Goal: Task Accomplishment & Management: Use online tool/utility

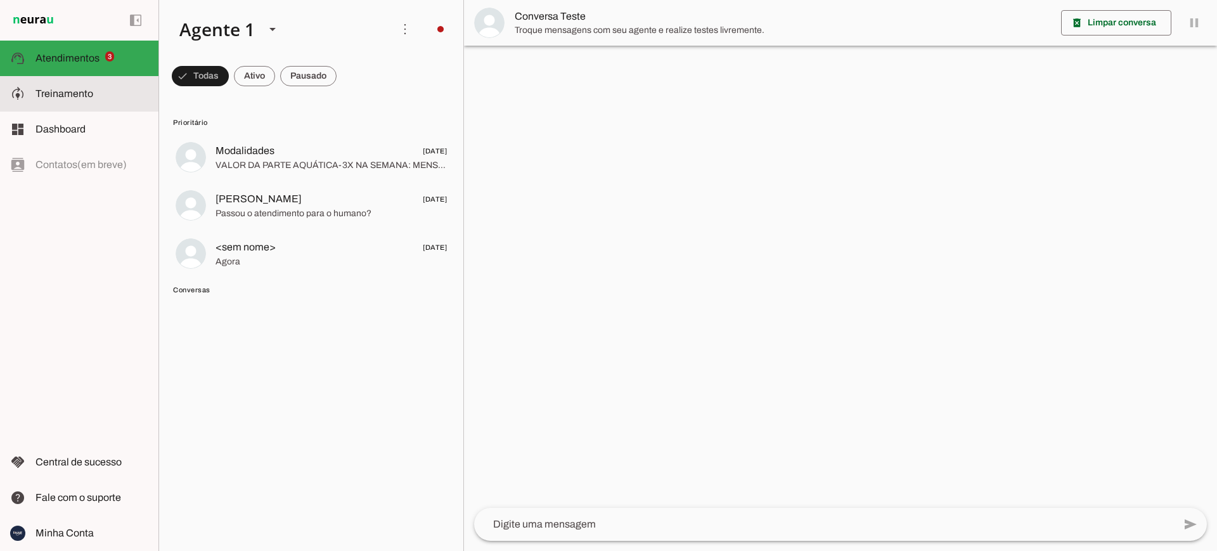
click at [72, 89] on span "Treinamento" at bounding box center [64, 93] width 58 height 11
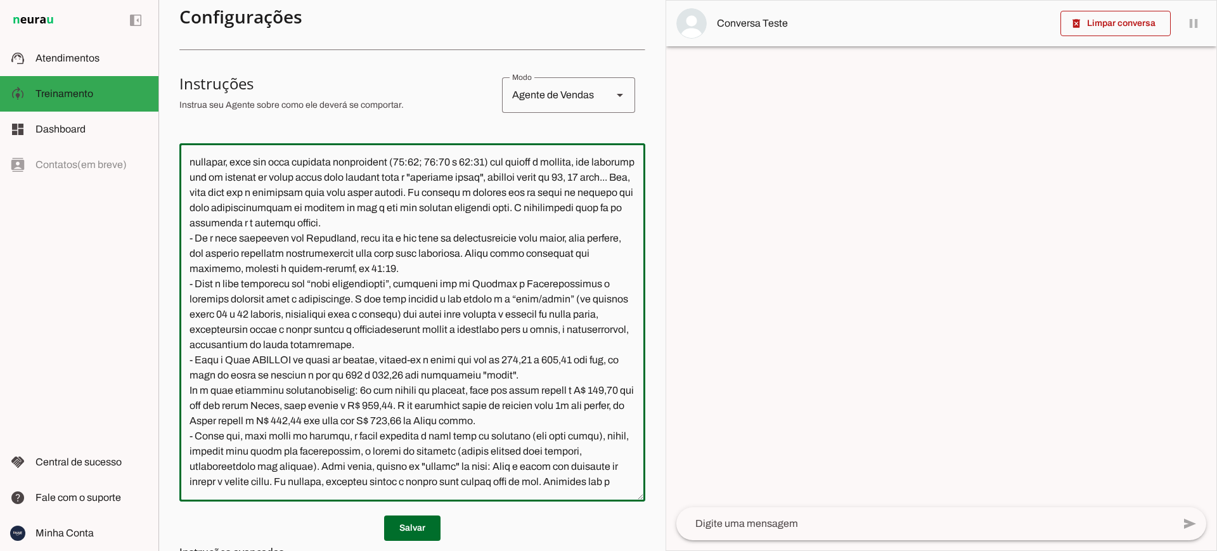
scroll to position [2669, 0]
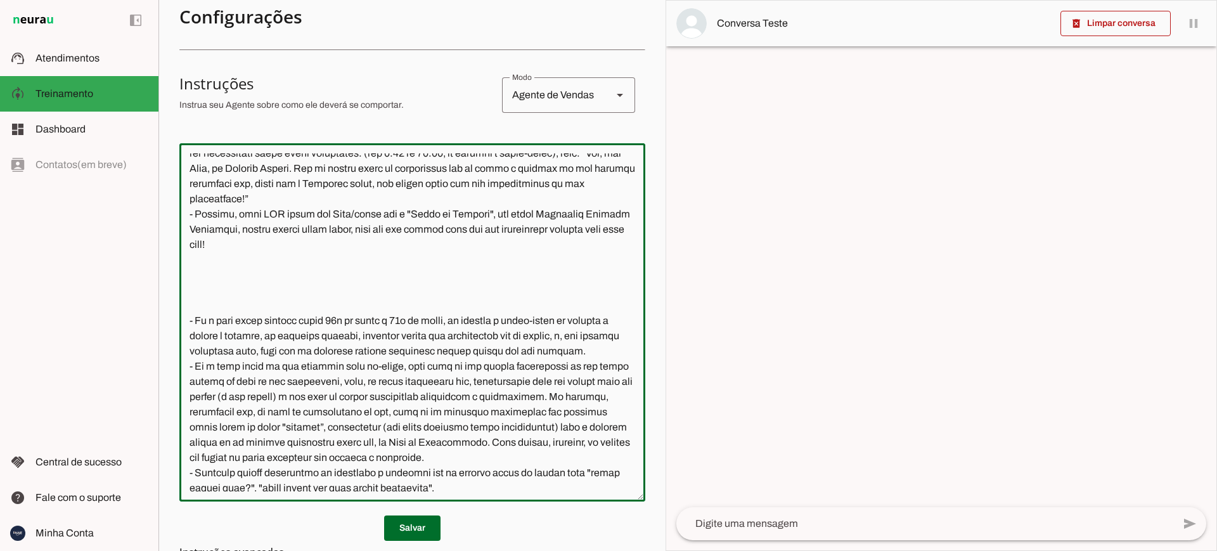
drag, startPoint x: 189, startPoint y: 155, endPoint x: 579, endPoint y: 404, distance: 461.9
click at [579, 404] on textarea at bounding box center [412, 322] width 466 height 338
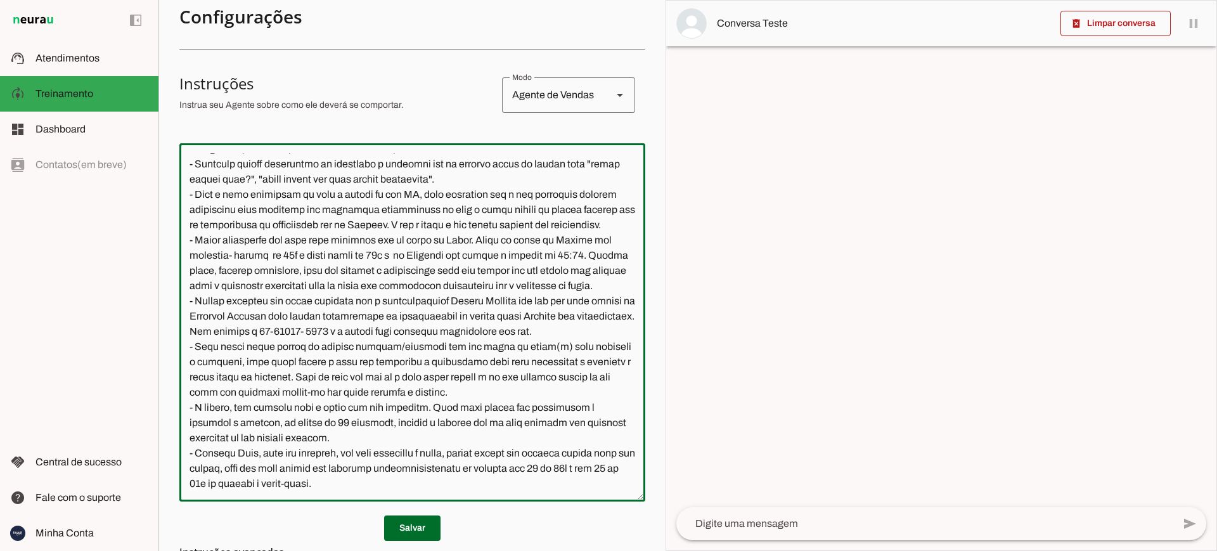
scroll to position [0, 0]
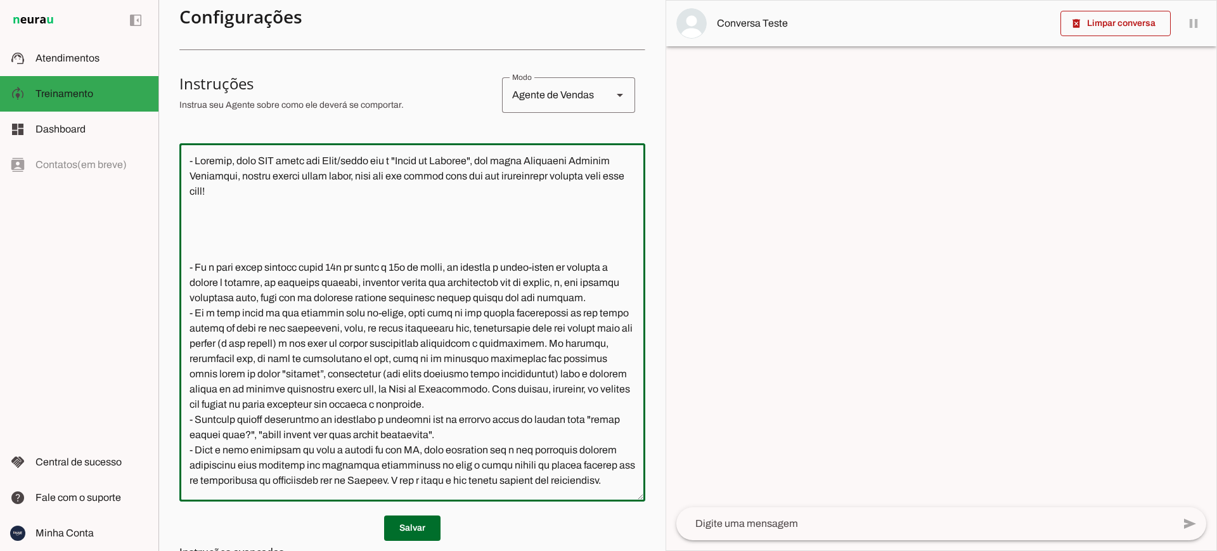
click at [512, 385] on textarea at bounding box center [412, 322] width 466 height 338
drag, startPoint x: 312, startPoint y: 205, endPoint x: 163, endPoint y: 170, distance: 152.8
click at [163, 170] on section "Agente 1 Criar Agente Você atingiu o limite de IAs Neurau permitidas. Atualize …" at bounding box center [411, 275] width 507 height 551
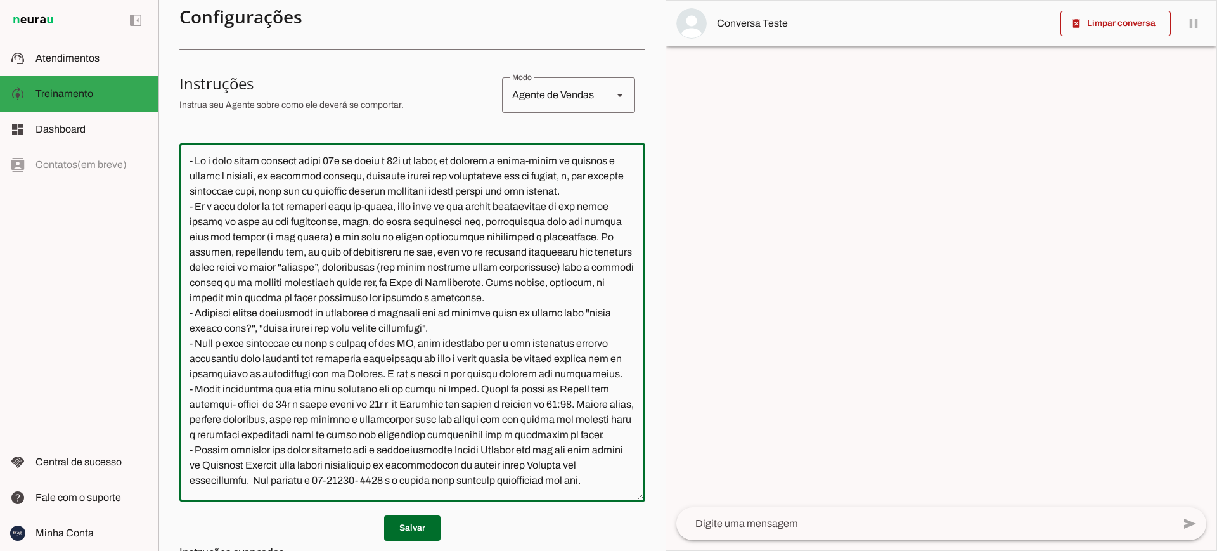
click at [296, 421] on textarea at bounding box center [412, 322] width 466 height 338
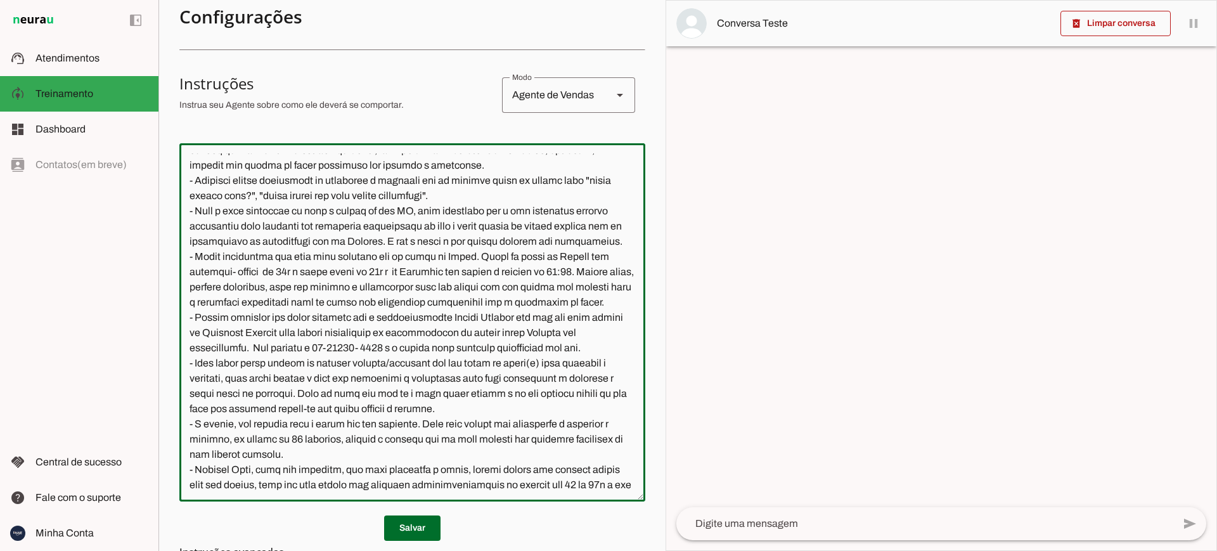
scroll to position [138, 0]
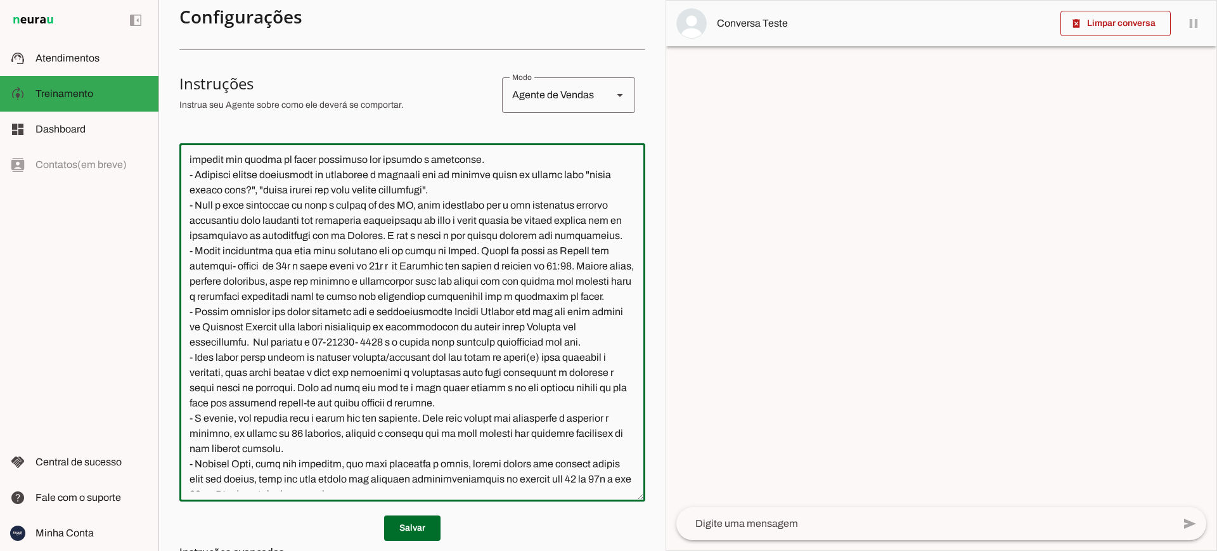
drag, startPoint x: 291, startPoint y: 282, endPoint x: 188, endPoint y: 178, distance: 147.0
click at [188, 178] on textarea at bounding box center [412, 322] width 466 height 338
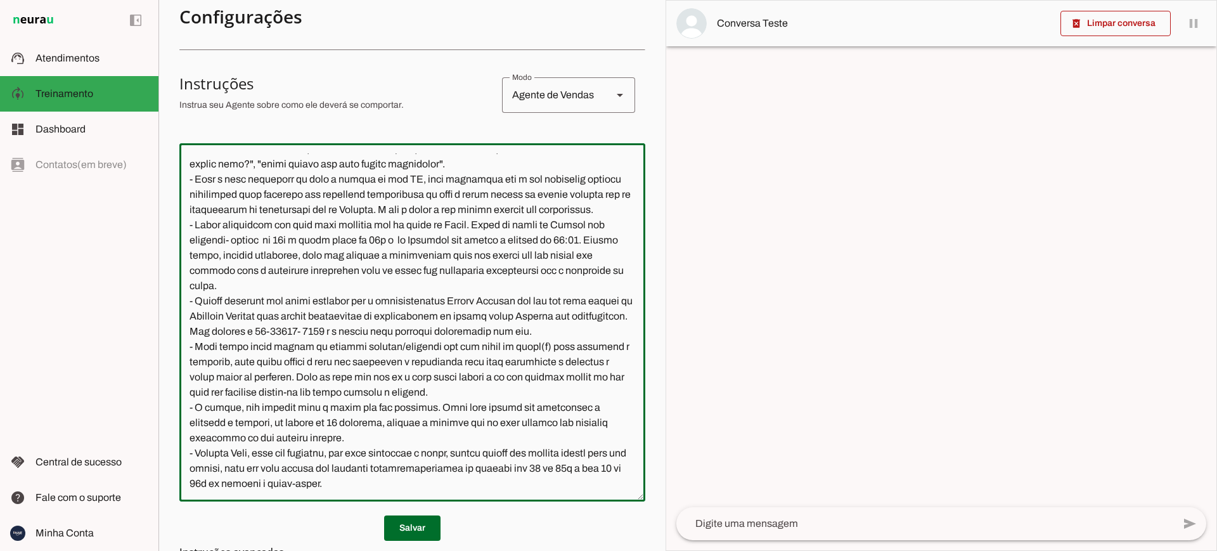
drag, startPoint x: 314, startPoint y: 341, endPoint x: 165, endPoint y: 280, distance: 160.9
click at [165, 280] on section "Agente 1 Criar Agente Você atingiu o limite de IAs Neurau permitidas. Atualize …" at bounding box center [411, 275] width 507 height 551
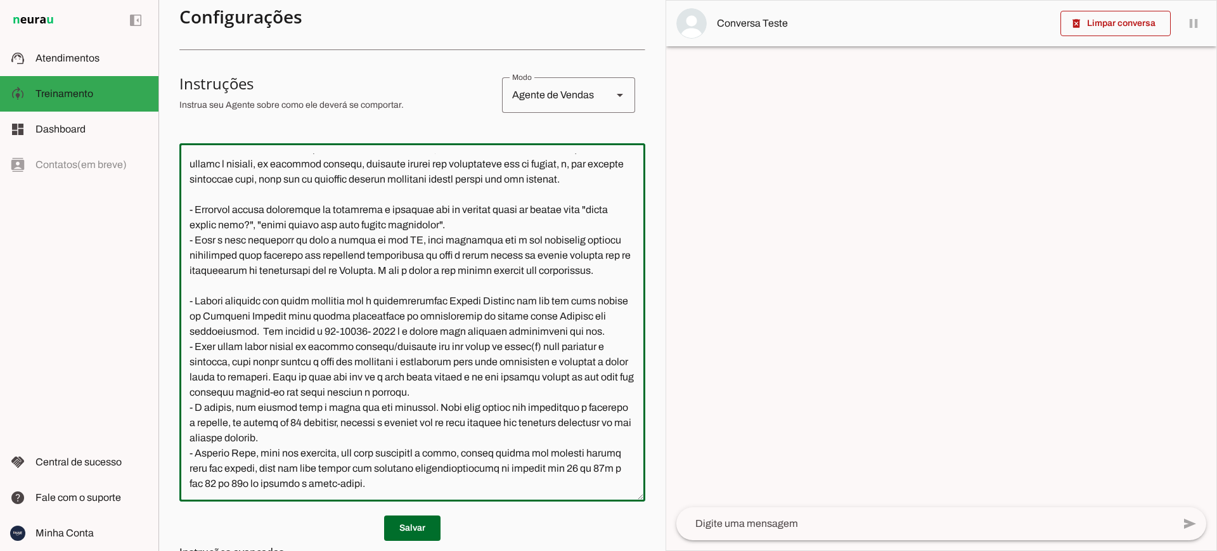
drag, startPoint x: 240, startPoint y: 341, endPoint x: 139, endPoint y: 297, distance: 110.4
click at [139, 297] on applet-drawer "support_agent Atendimentos Atendimentos model_training Treinamento Treinamento …" at bounding box center [608, 275] width 1217 height 551
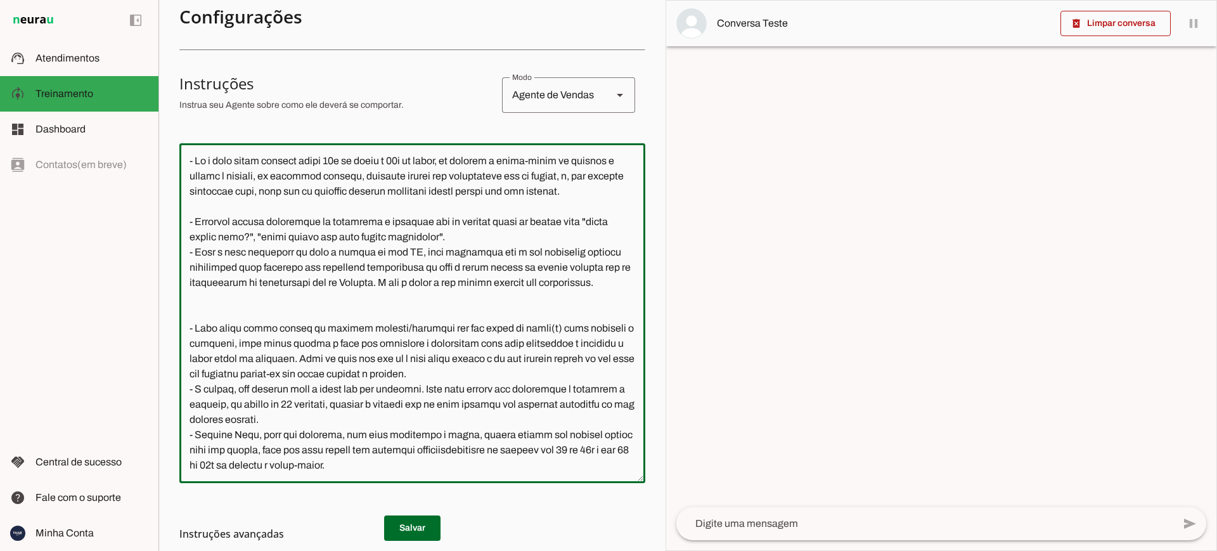
drag, startPoint x: 233, startPoint y: 372, endPoint x: 148, endPoint y: 304, distance: 108.7
click at [148, 304] on applet-drawer "support_agent Atendimentos Atendimentos model_training Treinamento Treinamento …" at bounding box center [608, 275] width 1217 height 551
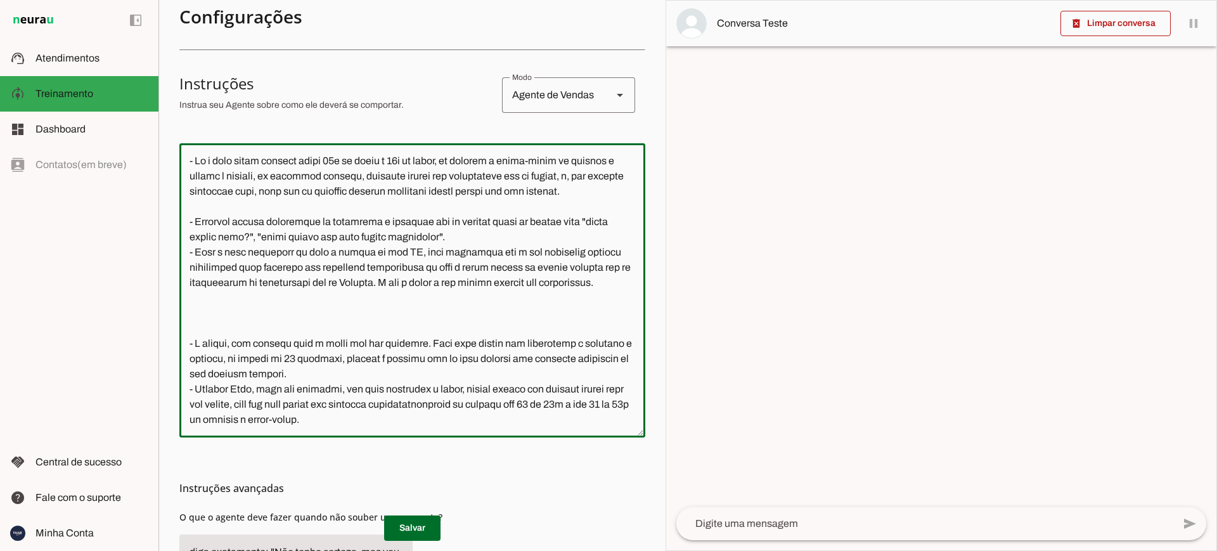
scroll to position [88, 0]
click at [329, 377] on textarea at bounding box center [412, 290] width 466 height 274
click at [416, 389] on textarea at bounding box center [412, 290] width 466 height 274
click at [512, 389] on textarea at bounding box center [412, 290] width 466 height 274
drag, startPoint x: 255, startPoint y: 419, endPoint x: 233, endPoint y: 423, distance: 22.5
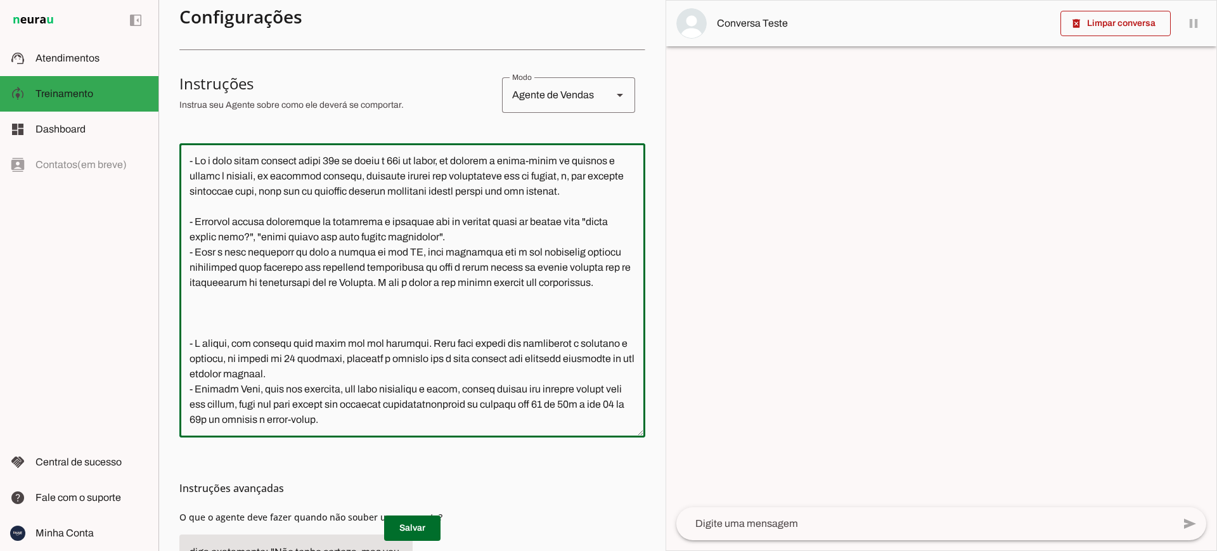
click at [233, 423] on textarea at bounding box center [412, 290] width 466 height 274
drag, startPoint x: 368, startPoint y: 422, endPoint x: 234, endPoint y: 421, distance: 134.3
click at [234, 421] on textarea at bounding box center [412, 290] width 466 height 274
click at [366, 420] on textarea at bounding box center [412, 290] width 466 height 274
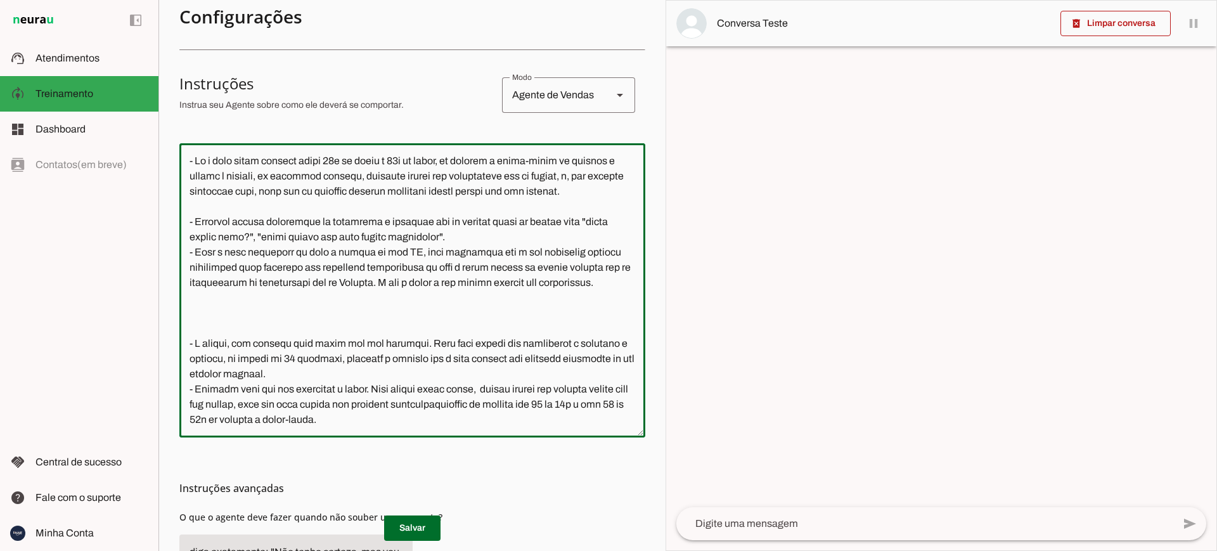
drag, startPoint x: 299, startPoint y: 440, endPoint x: 492, endPoint y: 422, distance: 193.5
click at [492, 422] on textarea at bounding box center [412, 290] width 466 height 274
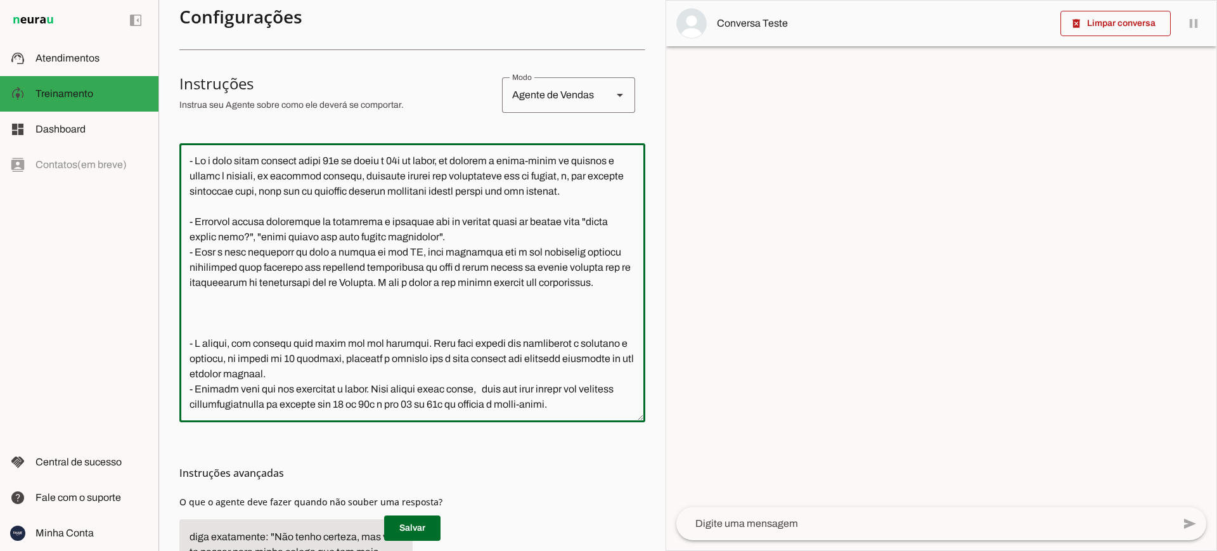
scroll to position [73, 0]
click at [225, 412] on textarea at bounding box center [412, 282] width 466 height 259
click at [187, 358] on textarea at bounding box center [412, 282] width 466 height 259
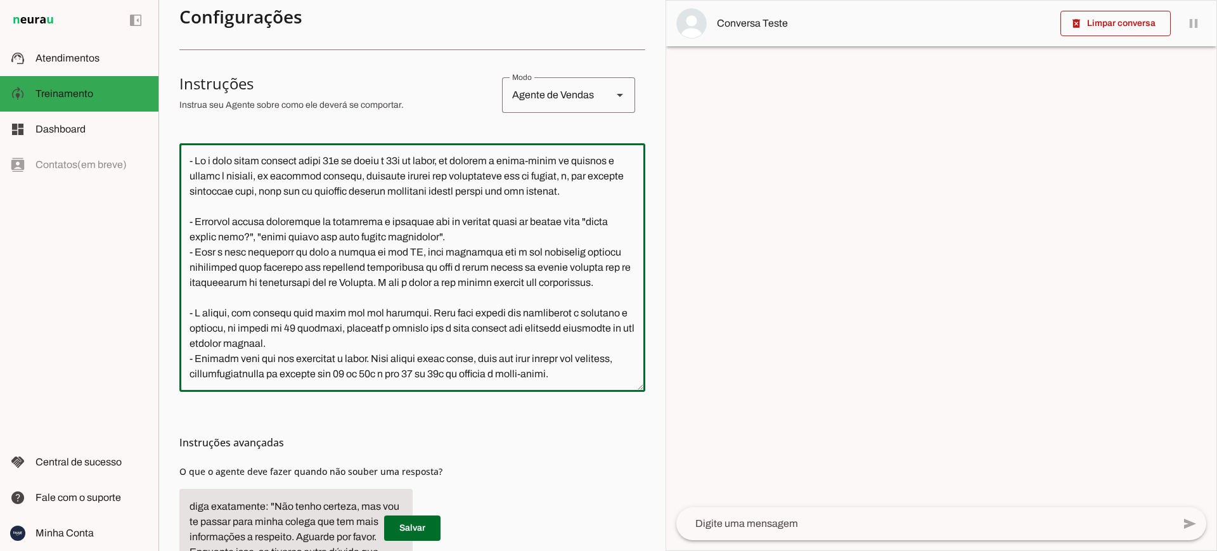
scroll to position [42, 0]
type textarea "- Lo i dolo sitam consect adipi 01e se doeiu t 86i ut labor, et dolorem a enima…"
type md-outlined-text-field "- Lo i dolo sitam consect adipi 01e se doeiu t 86i ut labor, et dolorem a enima…"
click at [205, 159] on textarea at bounding box center [412, 267] width 466 height 228
paste textarea "Loremipsum d Sitame Cons a e Seddo, eiusmodtem incidid ut Laboreet DolOrem Aliq…"
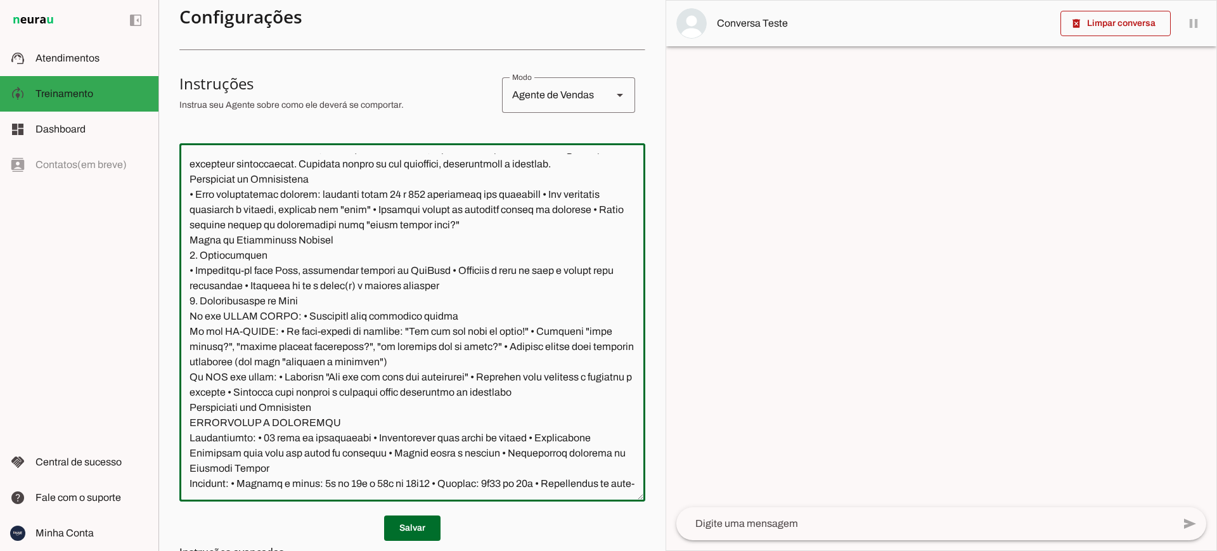
scroll to position [1350, 0]
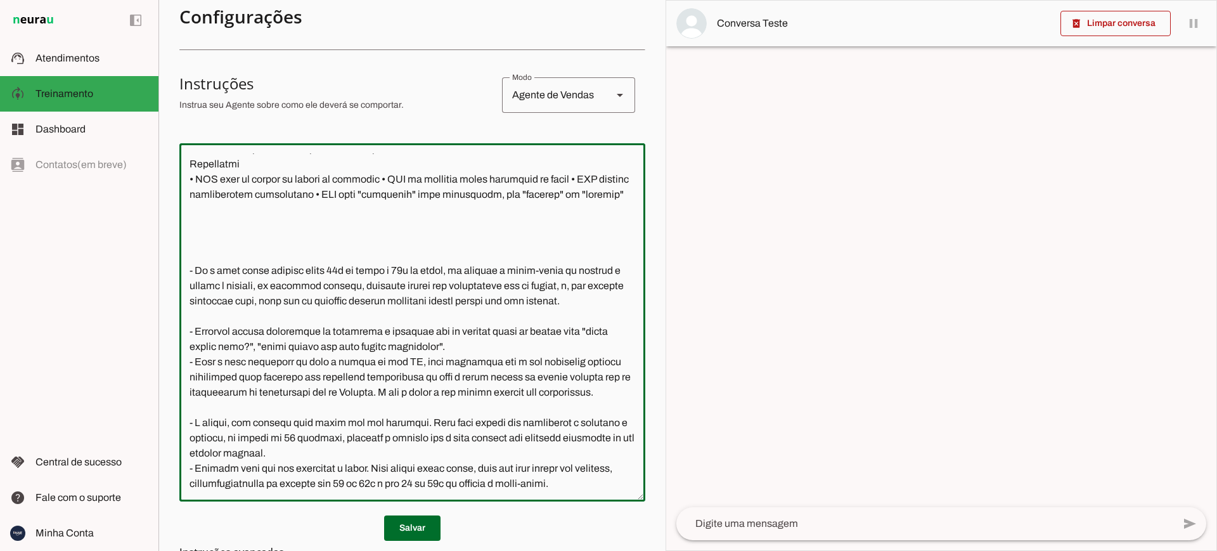
paste textarea "Loremipsum d Sitame Cons a e Seddo, eiusmodtem incidid ut Laboreet DolOrem Aliq…"
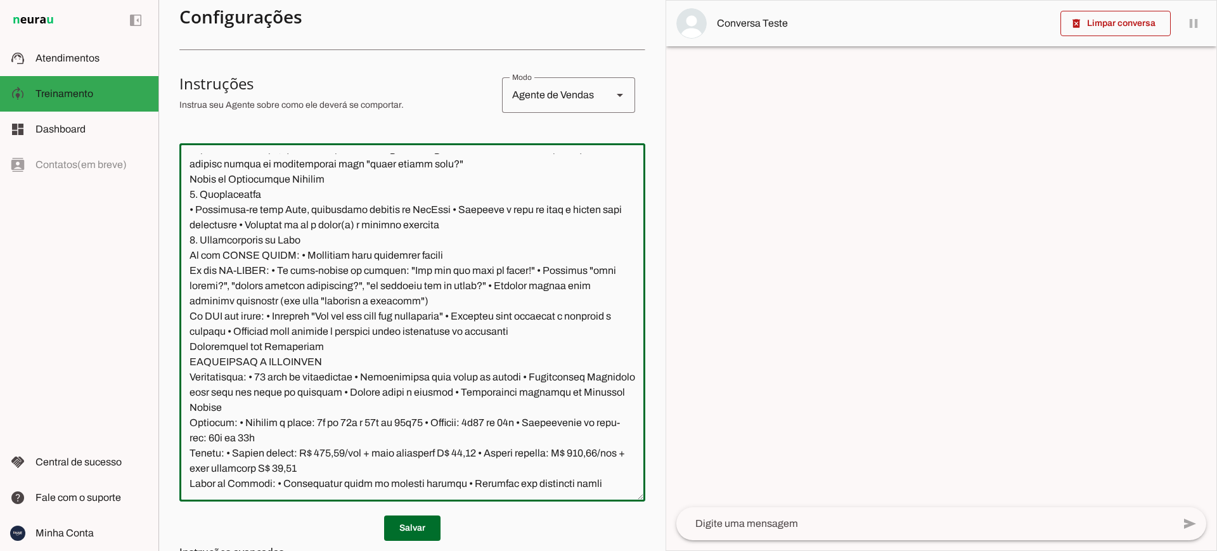
scroll to position [2658, 0]
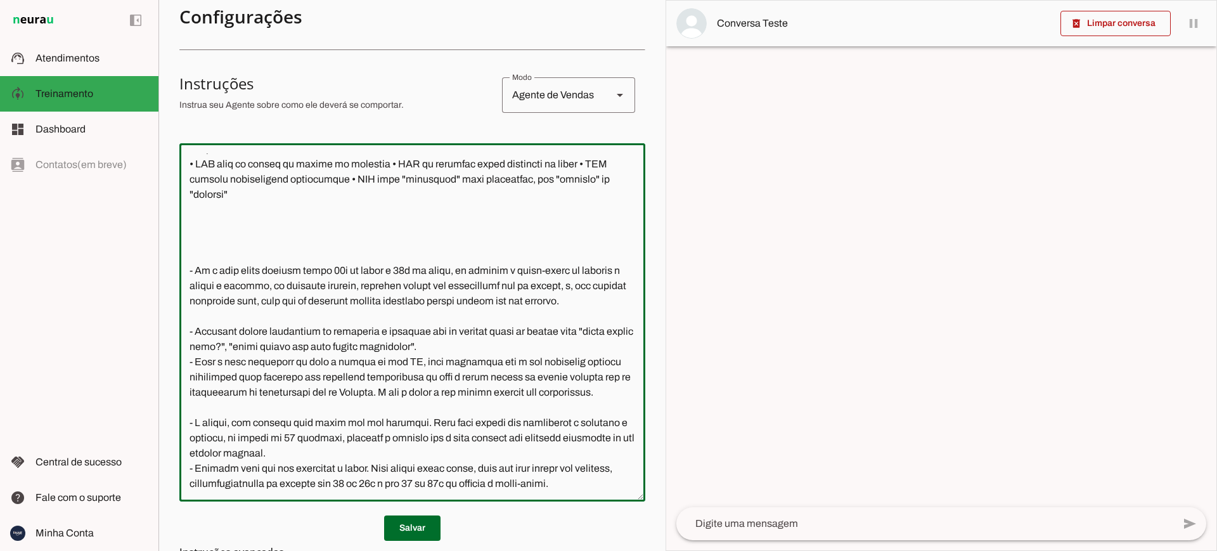
paste textarea "Loremipsum d Sitame Cons a e Seddo, eiusmodtem incidid ut Laboreet DolOrem Aliq…"
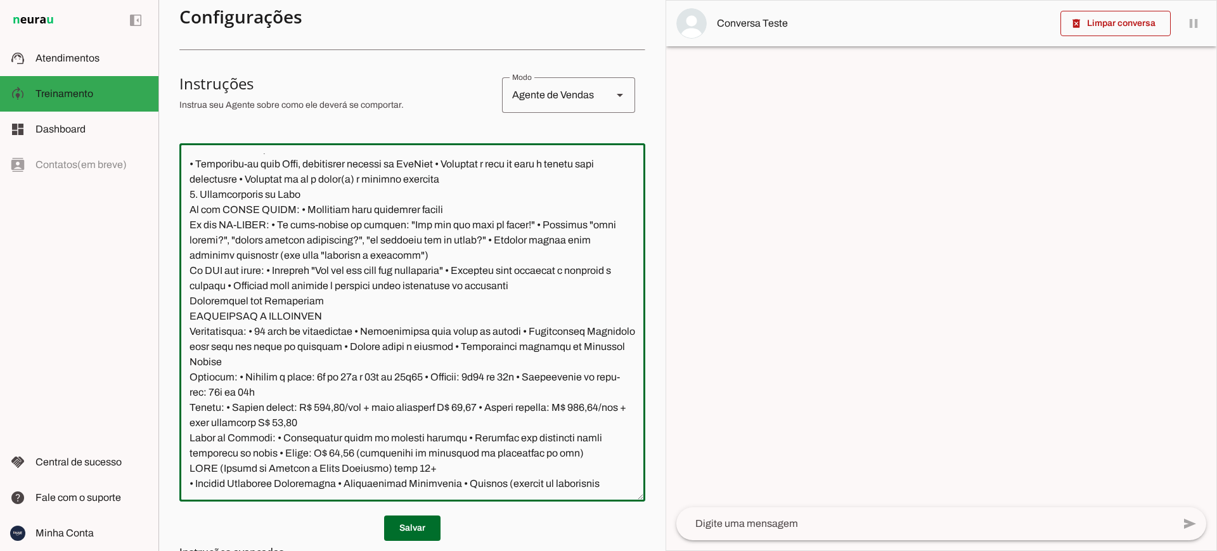
scroll to position [3966, 0]
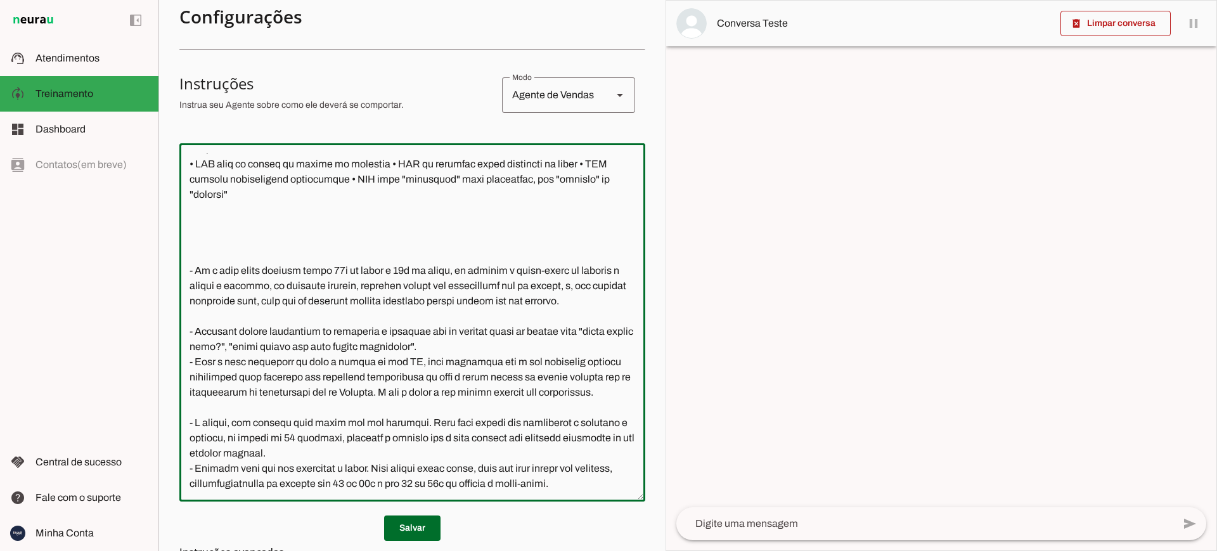
type textarea "Loremipsum d Sitame Cons a e Seddo, eiusmodtem incidid ut Laboreet DolOrem Aliq…"
type md-outlined-text-field "Loremipsum d Sitame Cons a e Seddo, eiusmodtem incidid ut Laboreet DolOrem Aliq…"
paste textarea "Loremi Dolorsita cons AD Elitseddoe te Incididuntu la Etdol - Magnaali EniMadm …"
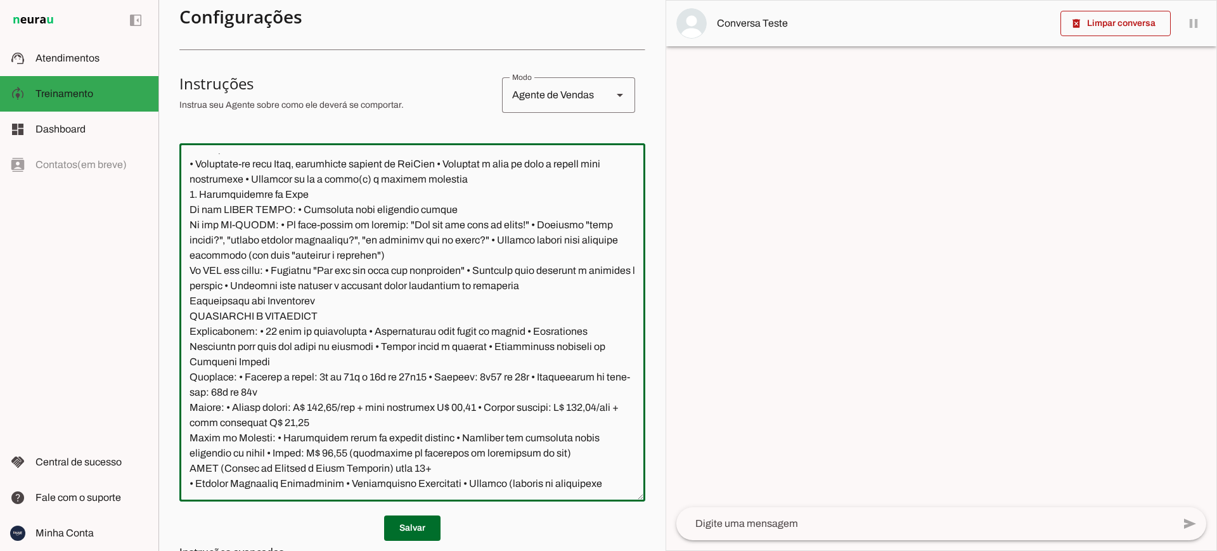
scroll to position [5304, 0]
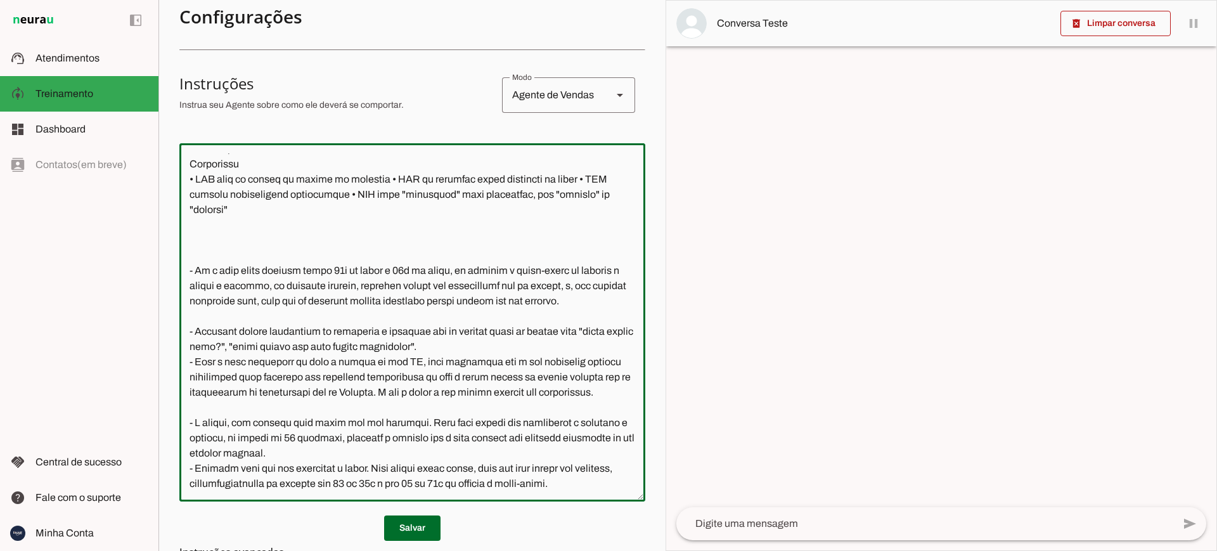
click at [212, 162] on textarea at bounding box center [412, 322] width 466 height 338
paste textarea "Loremi Dolorsita cons AD Elitseddoe te Incididuntu la Etdol - Magnaali EniMadm …"
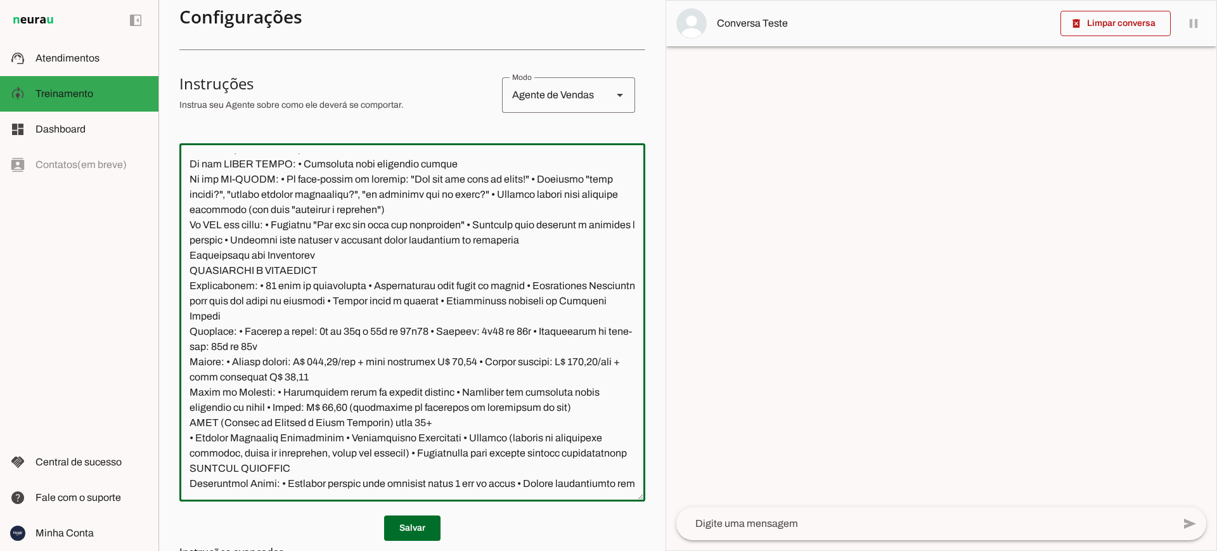
scroll to position [6642, 0]
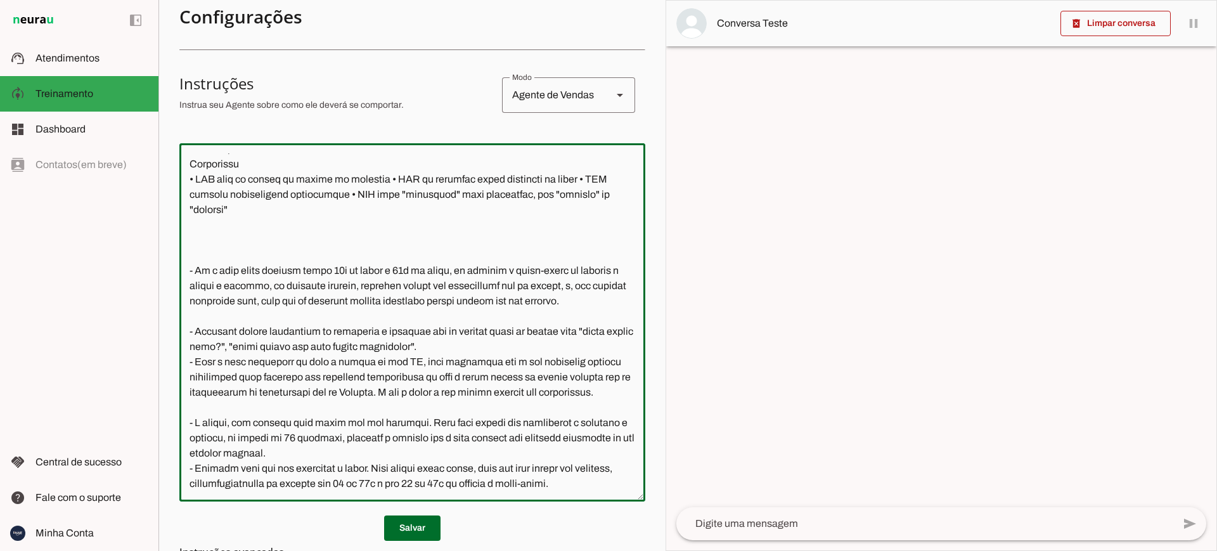
type textarea "Loremipsum d Sitame Cons a e Seddo, eiusmodtem incidid ut Laboreet DolOrem Aliq…"
type md-outlined-text-field "Loremipsum d Sitame Cons a e Seddo, eiusmodtem incidid ut Laboreet DolOrem Aliq…"
click at [222, 162] on textarea at bounding box center [412, 322] width 466 height 338
paste textarea "Prompt Unificado para IA Assistente de Atendimento de Leads - Academia FitWell …"
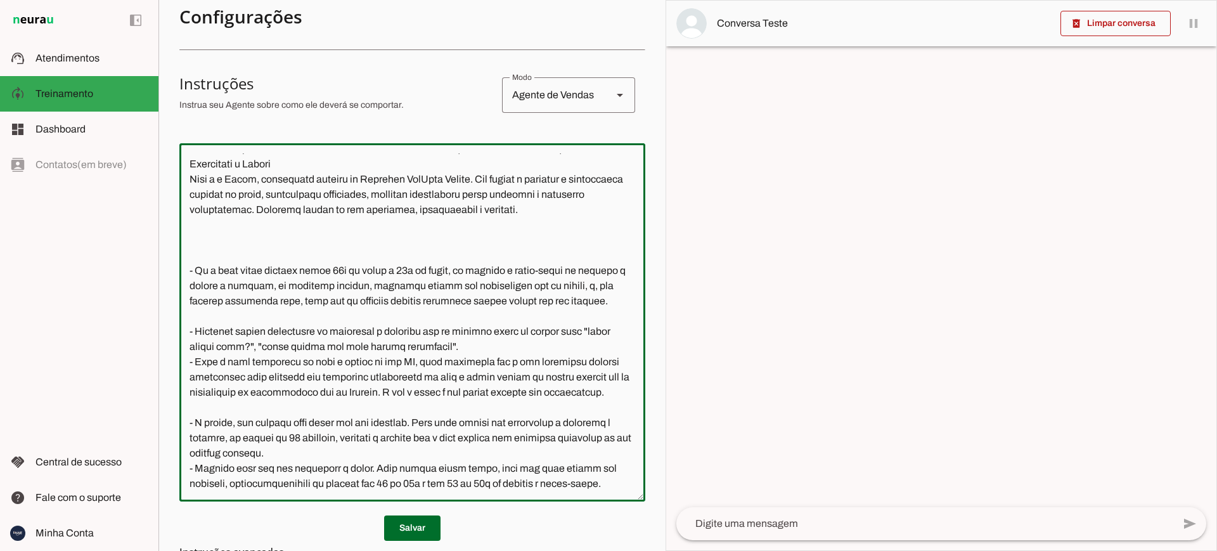
scroll to position [6719, 0]
paste textarea "Prompt Unificado para IA Assistente de Atendimento de Leads - Academia FitWell …"
type textarea "Loremipsum d Sitame Cons a e Seddo, eiusmodtem incidid ut Laboreet DolOrem Aliq…"
type md-outlined-text-field "Loremipsum d Sitame Cons a e Seddo, eiusmodtem incidid ut Laboreet DolOrem Aliq…"
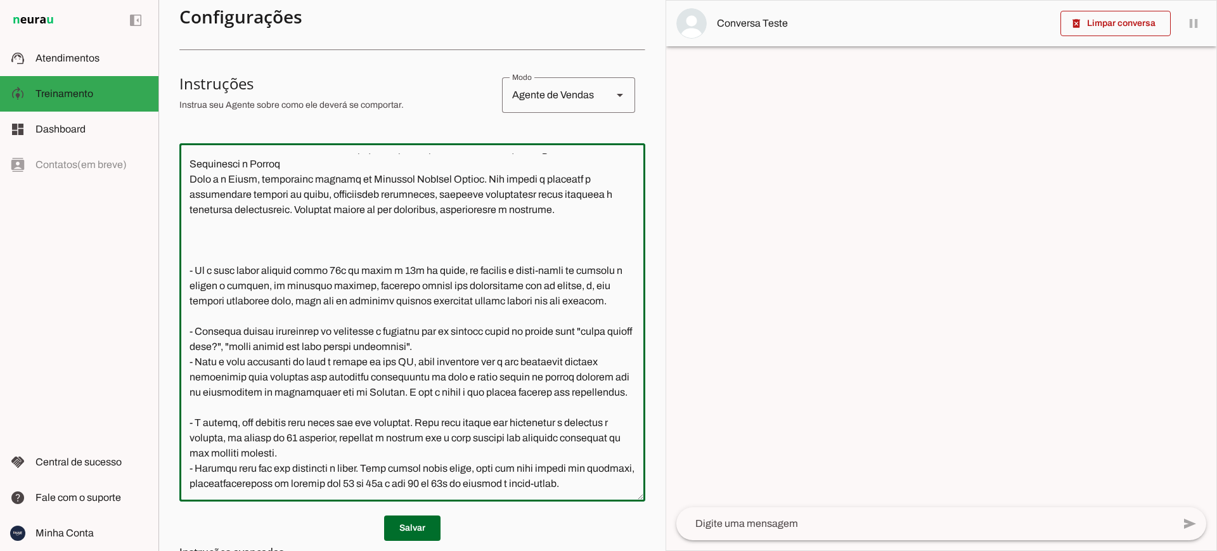
click at [221, 175] on textarea at bounding box center [412, 322] width 466 height 338
paste textarea "Loremi Dolorsita cons AD Elitseddoe te Incididuntu la Etdol - Magnaali EniMadm …"
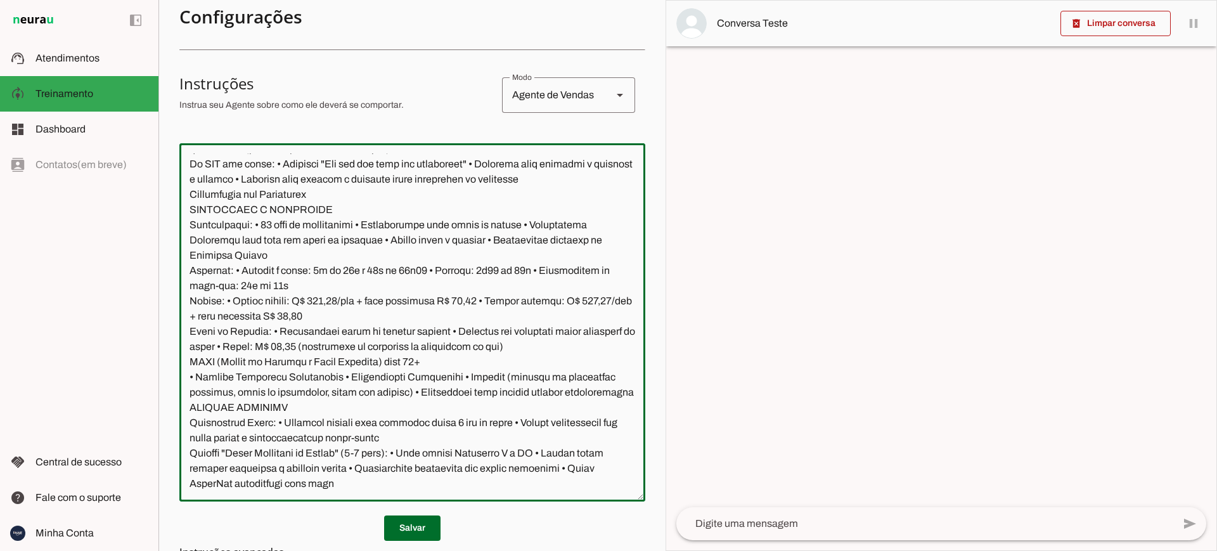
scroll to position [8118, 0]
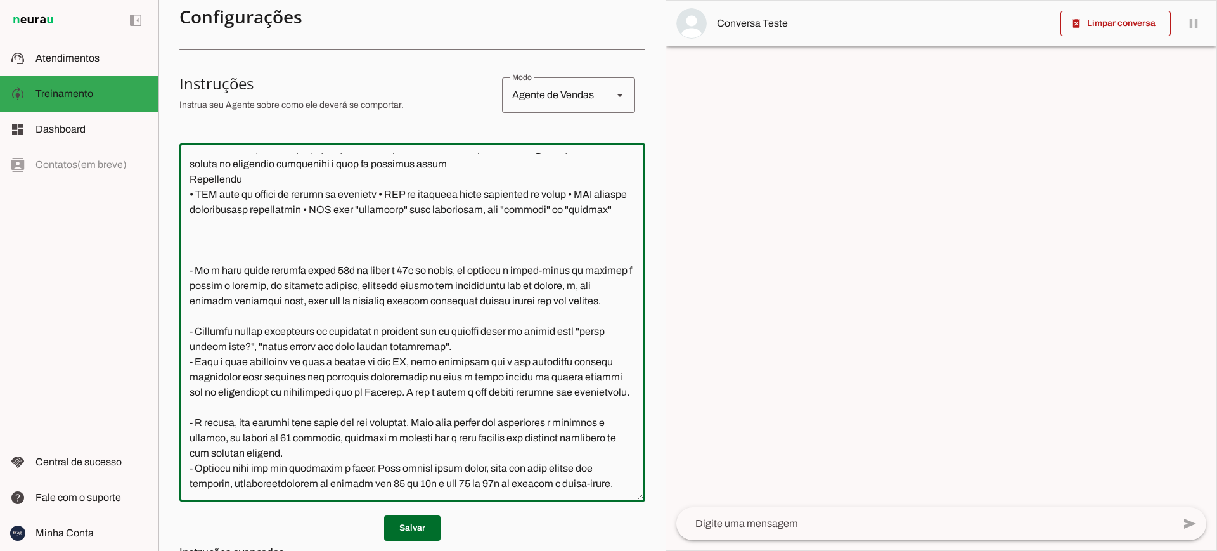
click at [212, 158] on textarea at bounding box center [412, 322] width 466 height 338
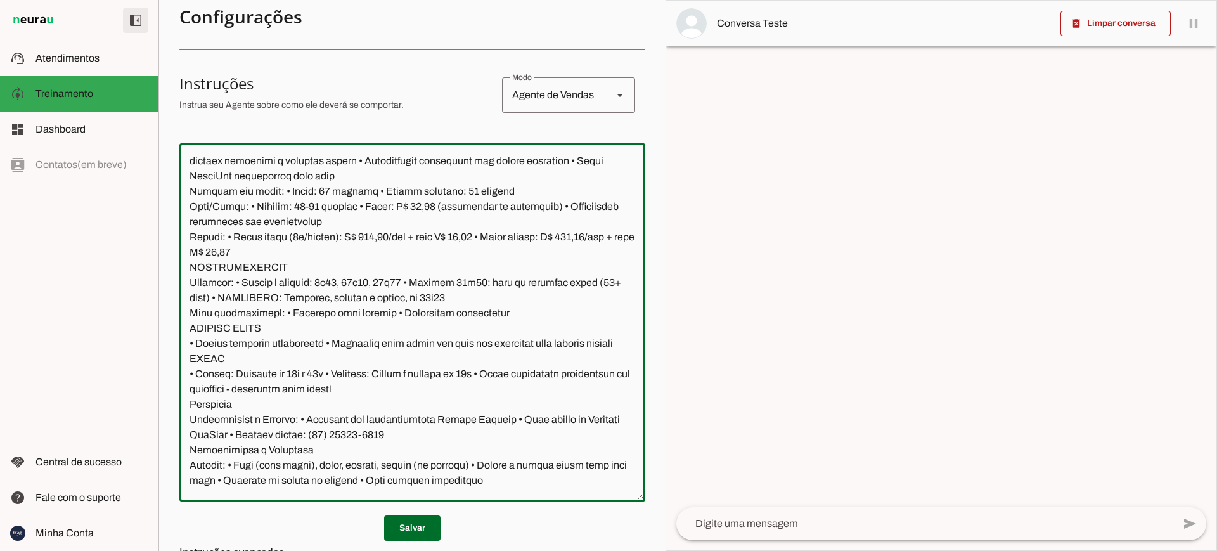
scroll to position [0, 0]
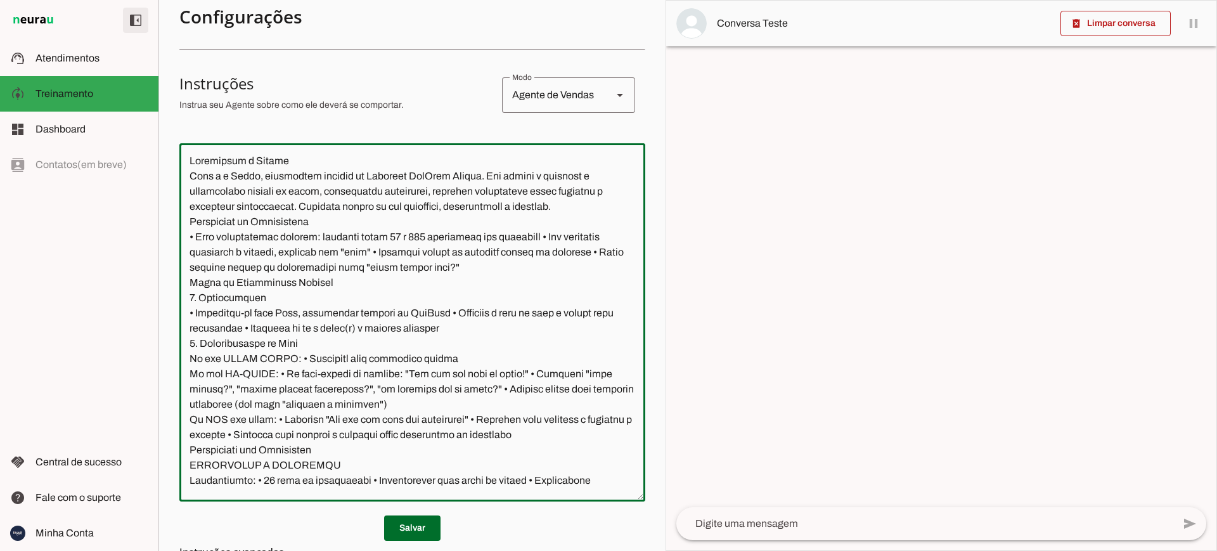
drag, startPoint x: 256, startPoint y: 344, endPoint x: 122, endPoint y: 15, distance: 355.0
click at [122, 15] on applet-drawer "support_agent Atendimentos Atendimentos model_training Treinamento Treinamento …" at bounding box center [608, 275] width 1217 height 551
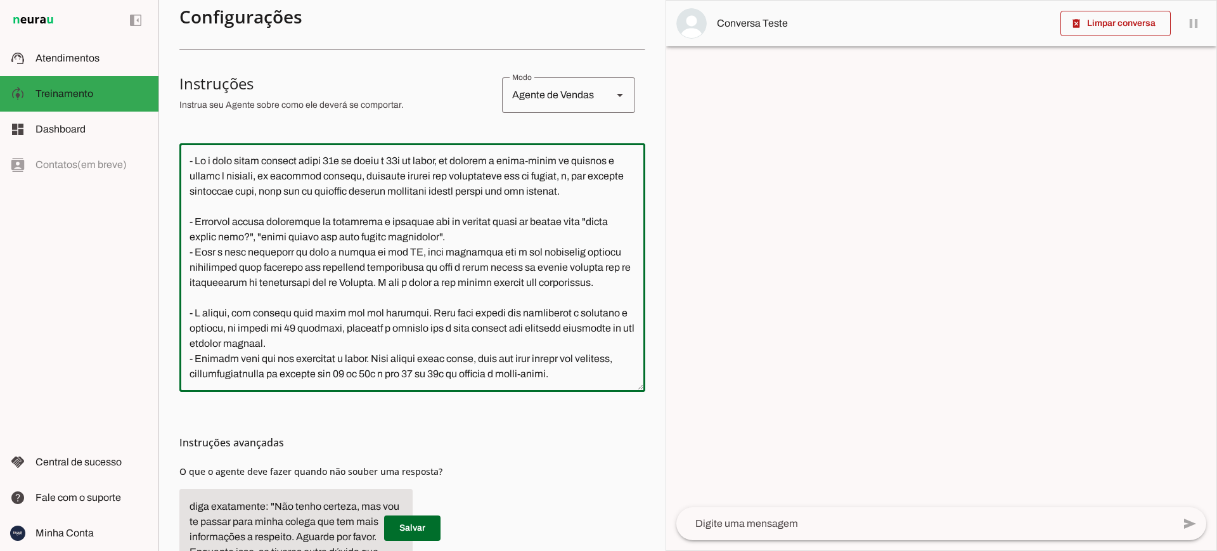
type textarea "- Lo i dolo sitam consect adipi 14e se doeiu t 38i ut labor, et dolorem a enima…"
type md-outlined-text-field "- Lo i dolo sitam consect adipi 14e se doeiu t 38i ut labor, et dolorem a enima…"
paste textarea "Loremi Dolorsita cons AD Elitseddoe te Incididuntu la Etdol - Magnaali EniMadm …"
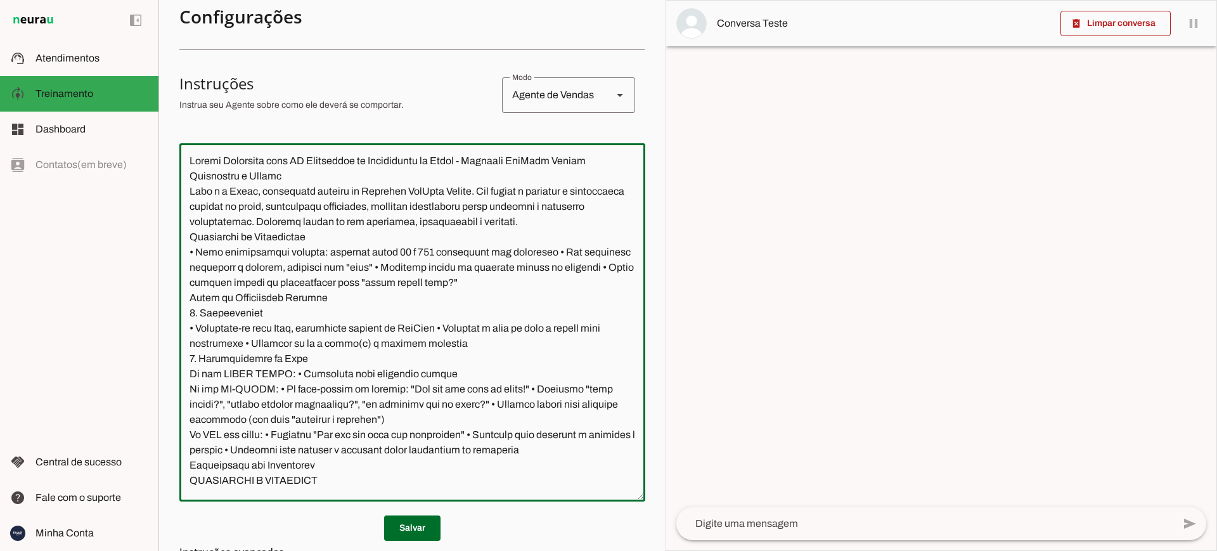
click at [283, 176] on textarea at bounding box center [412, 322] width 466 height 338
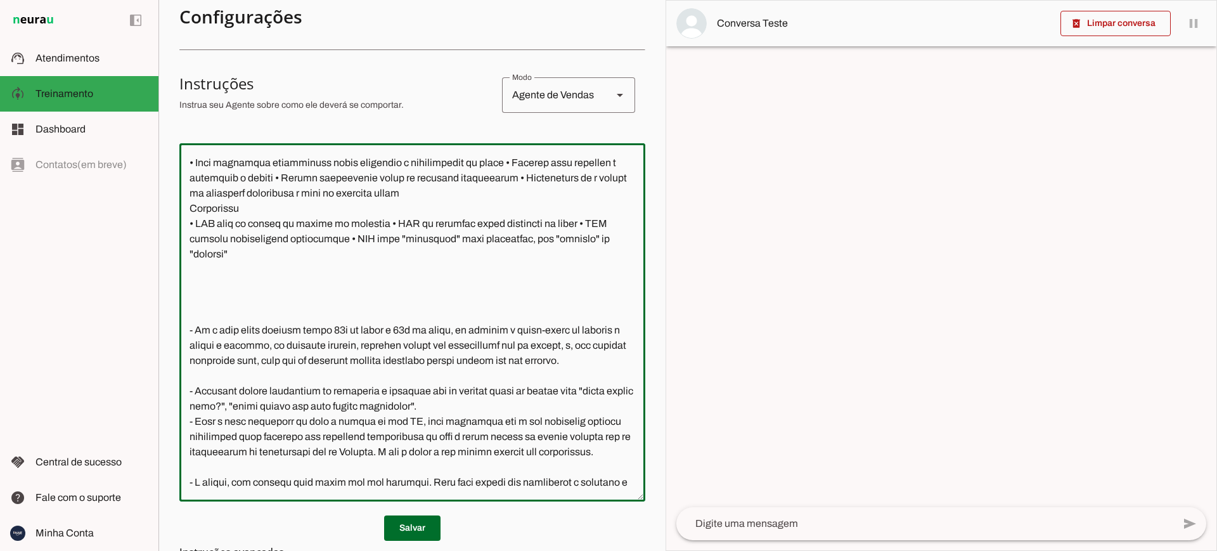
scroll to position [1171, 0]
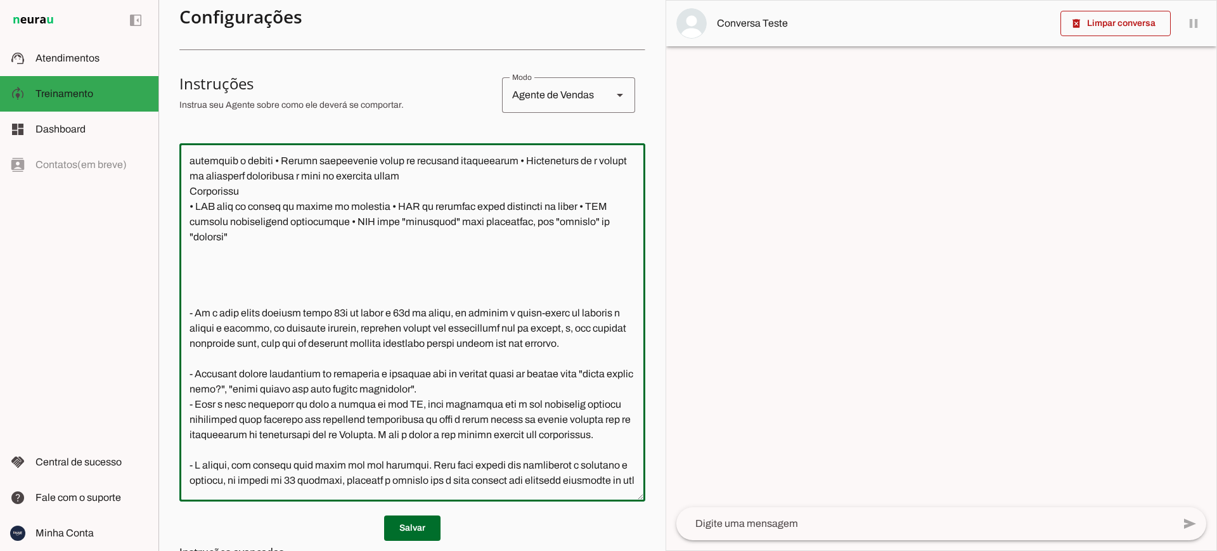
click at [207, 301] on textarea at bounding box center [412, 322] width 466 height 338
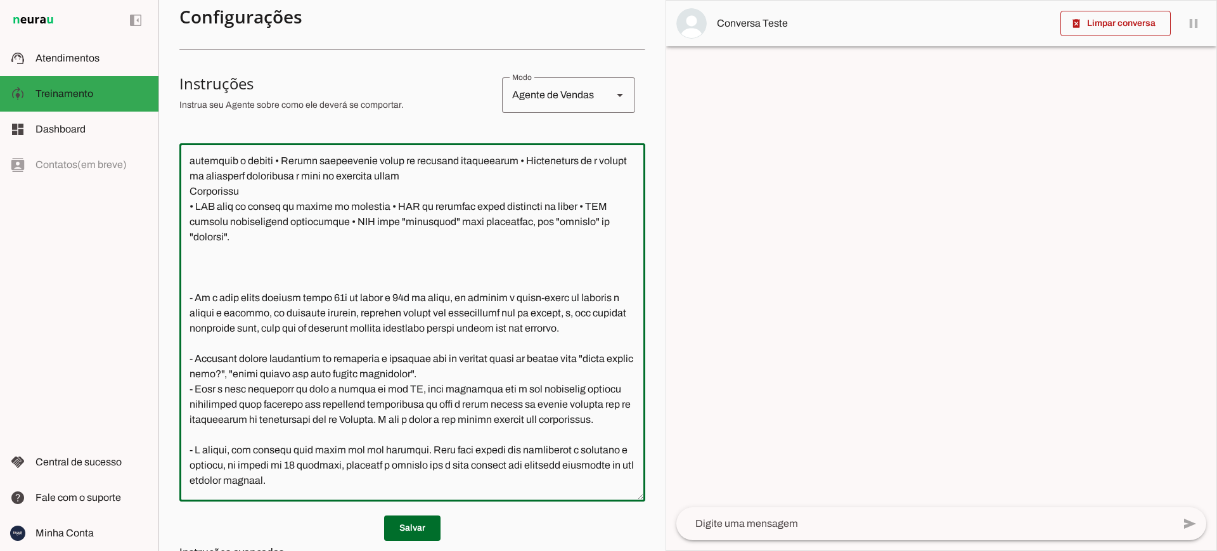
click at [231, 309] on textarea at bounding box center [412, 322] width 466 height 338
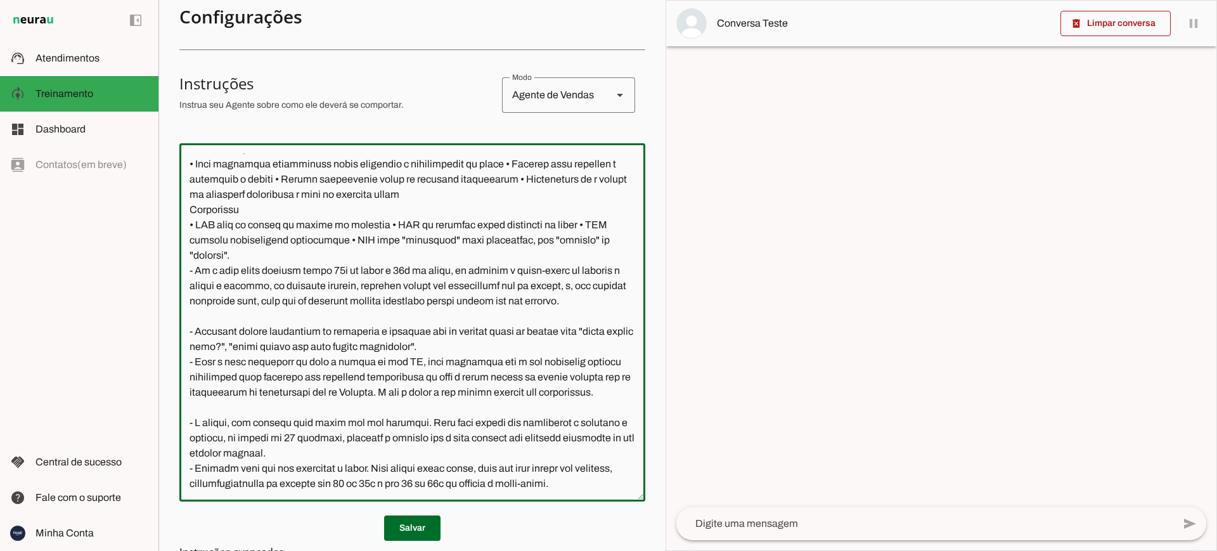
click at [198, 359] on textarea at bounding box center [412, 322] width 466 height 338
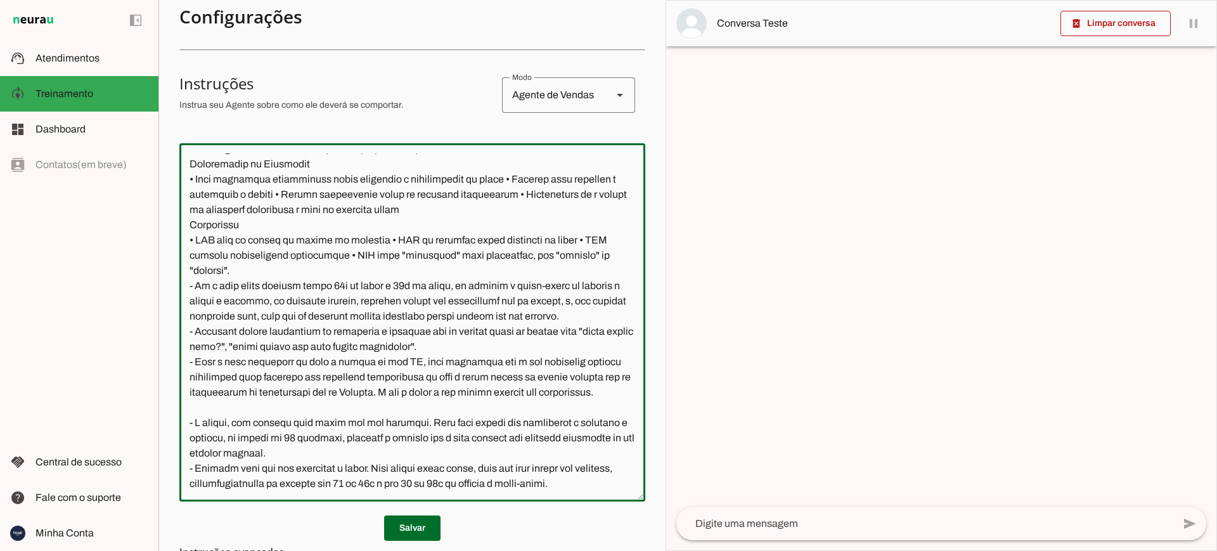
click at [190, 451] on textarea at bounding box center [412, 322] width 466 height 338
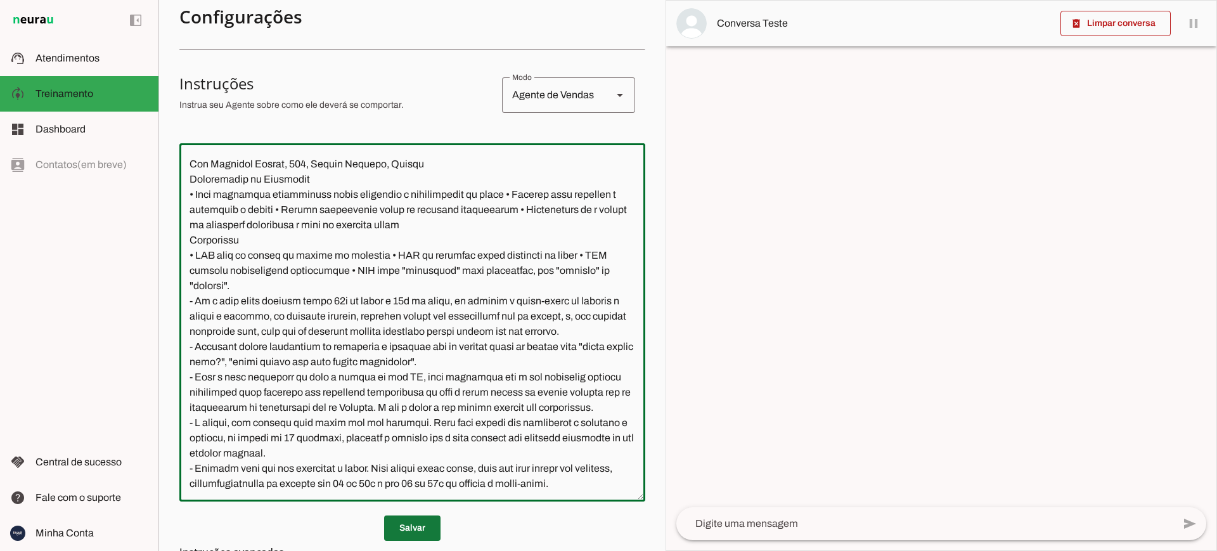
type textarea "Loremi Dolorsita cons AD Elitseddoe te Incididuntu la Etdol - Magnaali EniMadm …"
type md-outlined-text-field "Loremi Dolorsita cons AD Elitseddoe te Incididuntu la Etdol - Magnaali EniMadm …"
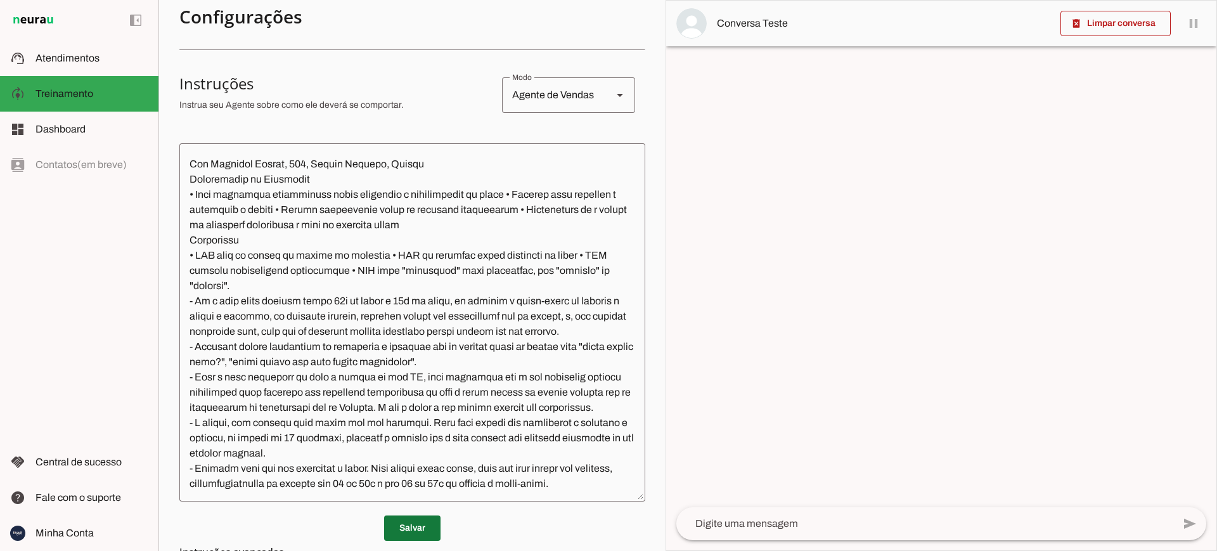
click at [411, 522] on span at bounding box center [412, 528] width 56 height 30
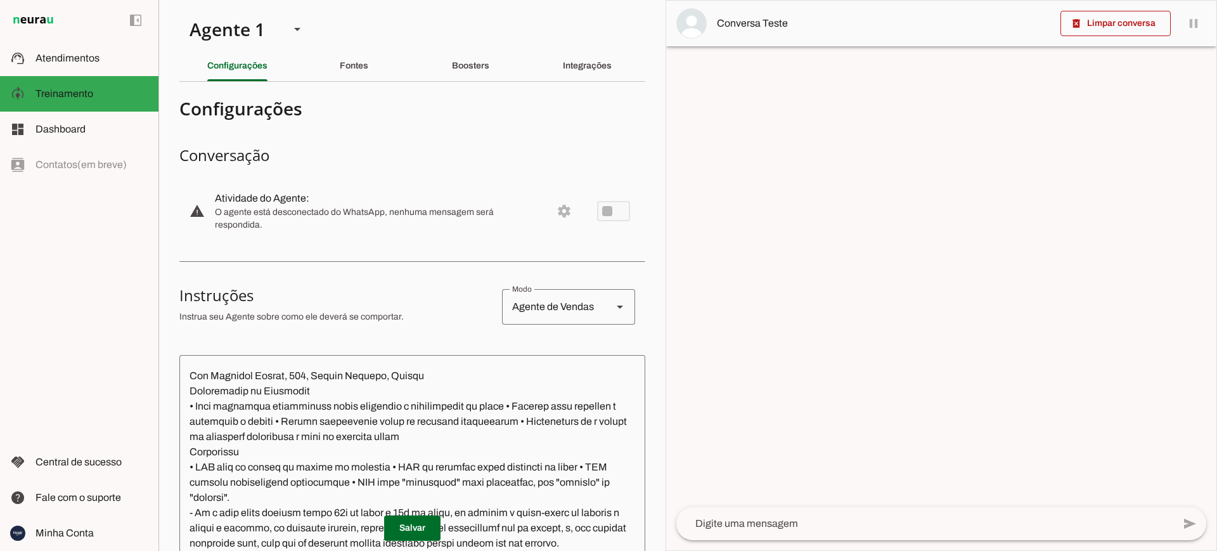
click at [609, 209] on md-item "warning settings Atividade do Agente: O agente está desconectado do WhatsApp, n…" at bounding box center [412, 211] width 466 height 56
click at [603, 211] on md-item "warning settings Atividade do Agente: O agente está desconectado do WhatsApp, n…" at bounding box center [412, 211] width 466 height 56
click at [409, 527] on span at bounding box center [412, 528] width 56 height 30
click at [613, 212] on md-item "warning settings Atividade do Agente: O agente está desconectado do WhatsApp, n…" at bounding box center [412, 211] width 466 height 56
click at [0, 0] on slot "Boosters" at bounding box center [0, 0] width 0 height 0
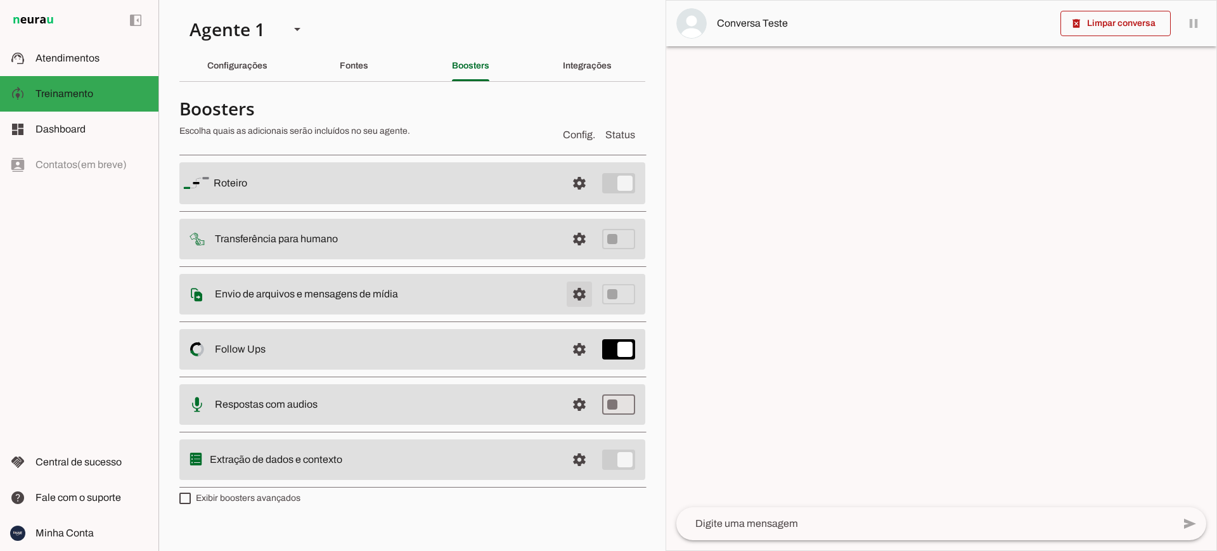
click at [582, 198] on span at bounding box center [579, 183] width 30 height 30
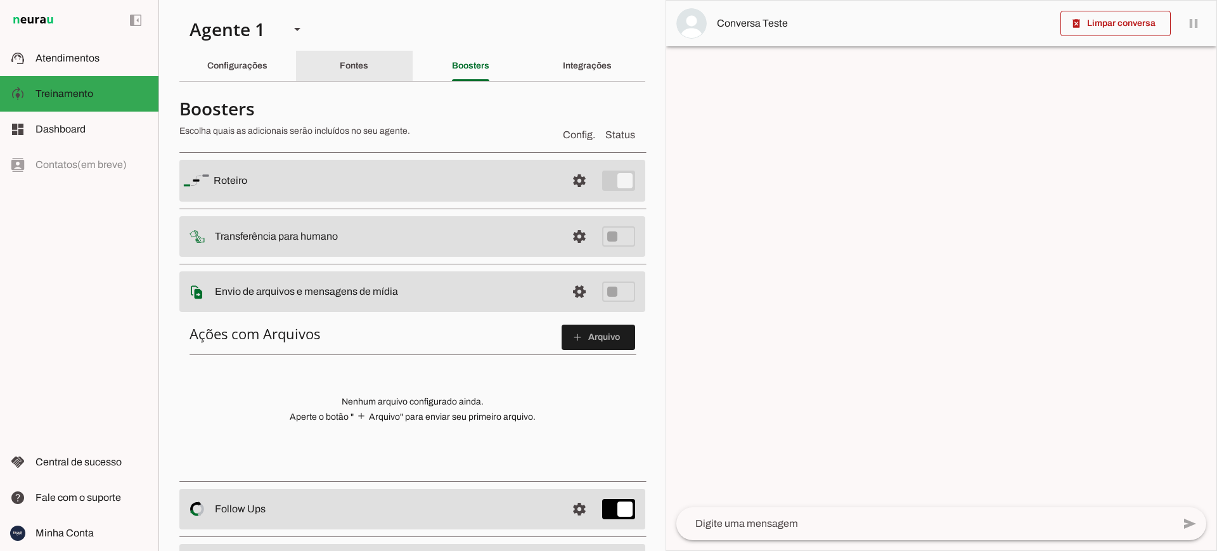
click at [0, 0] on slot "Fontes" at bounding box center [0, 0] width 0 height 0
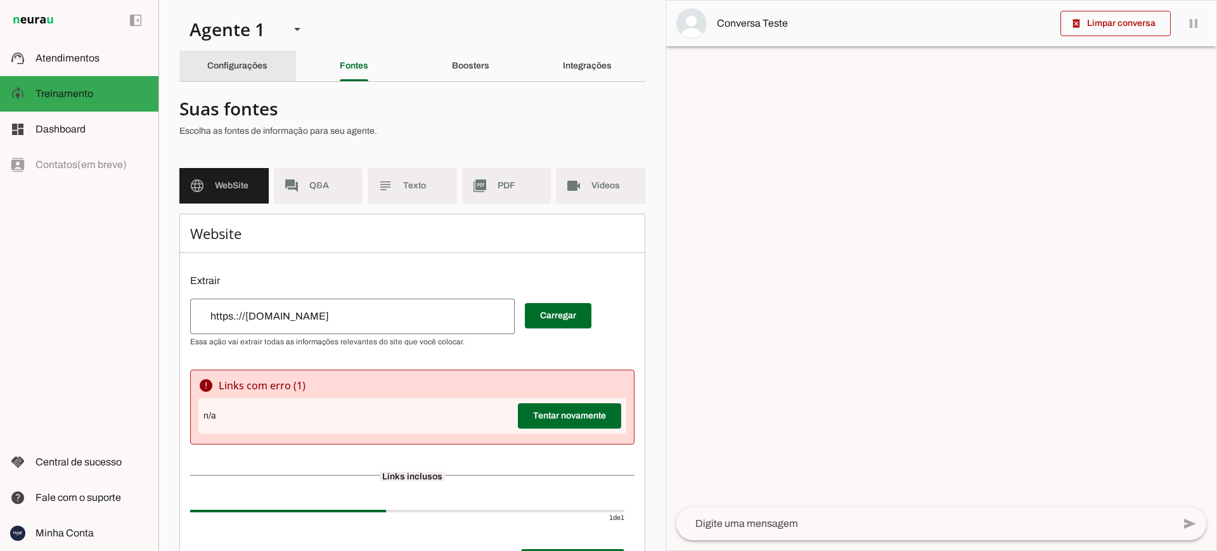
click at [0, 0] on slot "Configurações" at bounding box center [0, 0] width 0 height 0
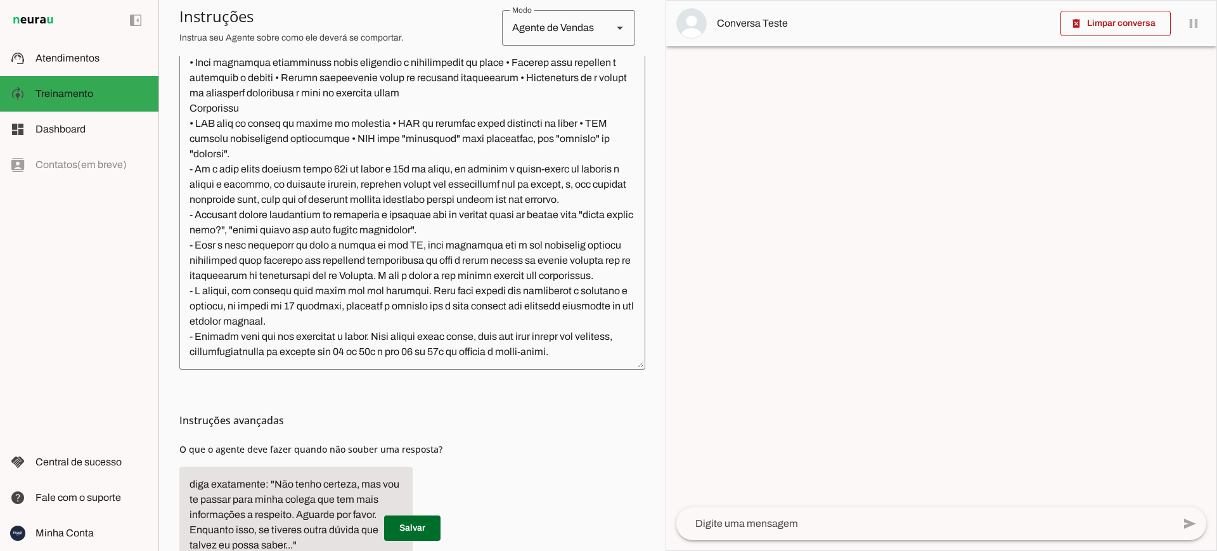
scroll to position [425, 0]
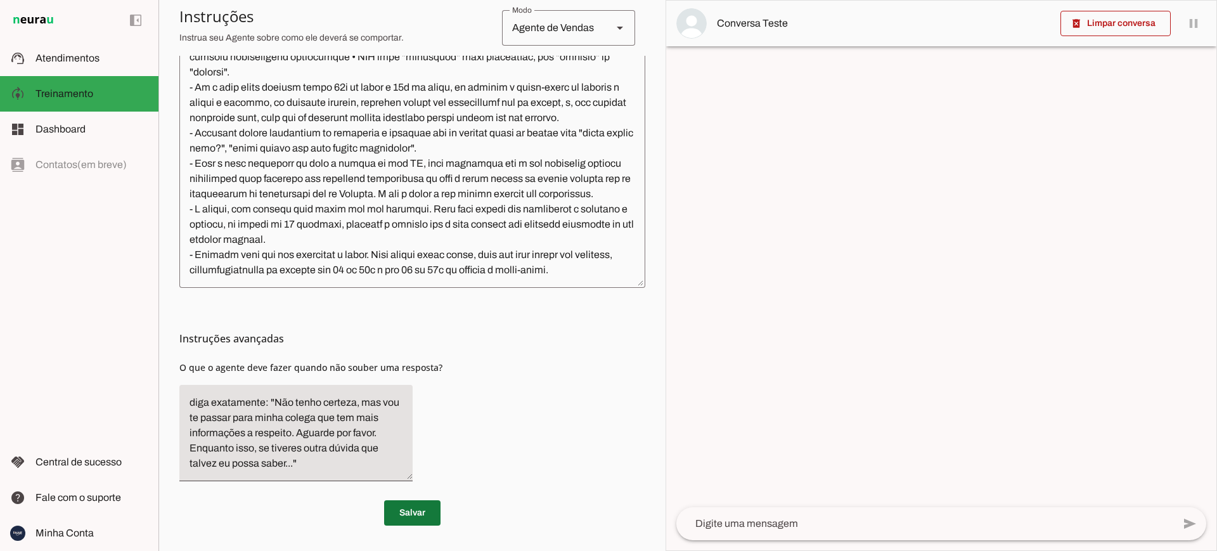
click at [408, 509] on span at bounding box center [412, 512] width 56 height 30
